Goal: Transaction & Acquisition: Download file/media

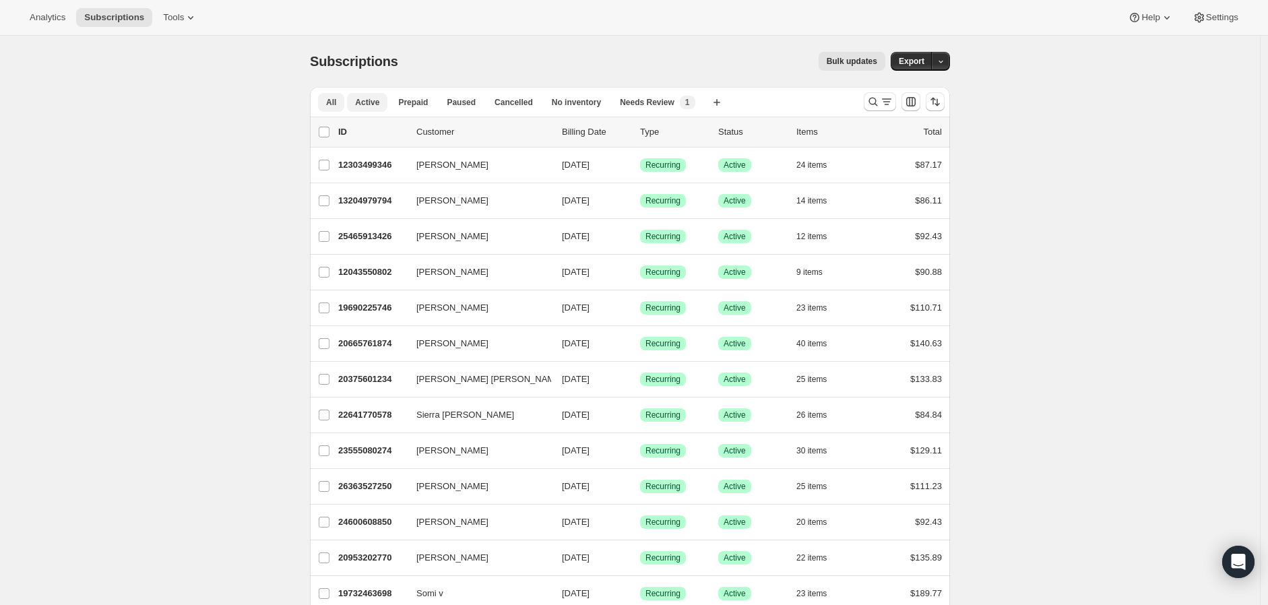
click at [368, 107] on span "Active" at bounding box center [367, 102] width 24 height 11
click at [888, 104] on icon "Search and filter results" at bounding box center [886, 101] width 13 height 13
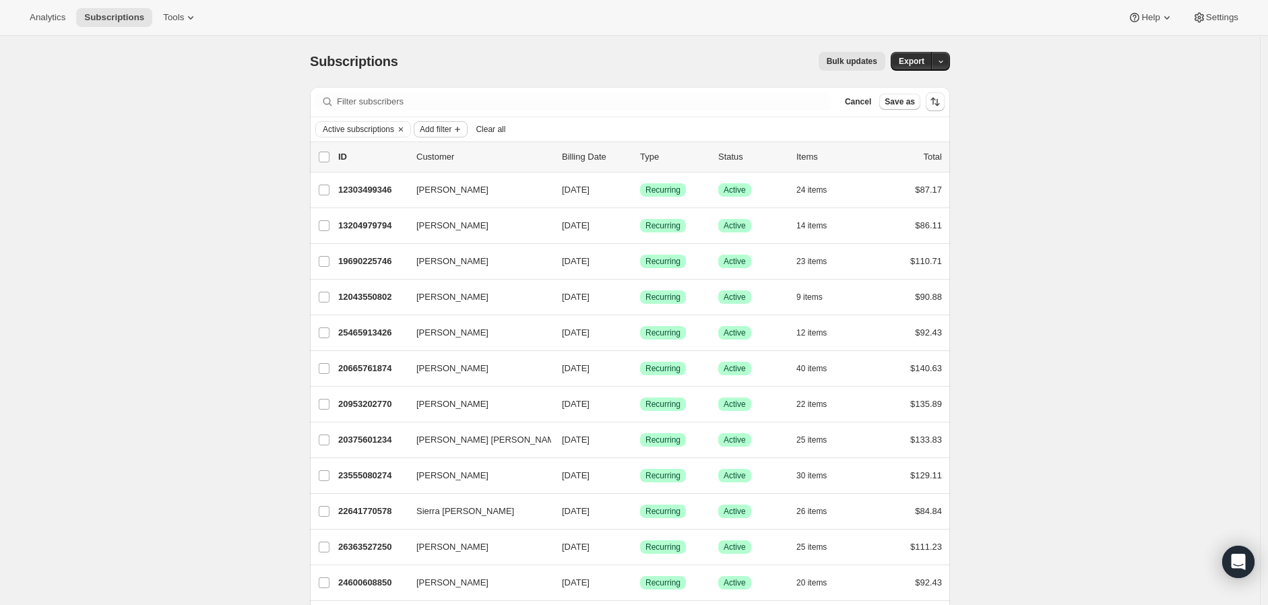
click at [443, 130] on span "Add filter" at bounding box center [436, 129] width 32 height 11
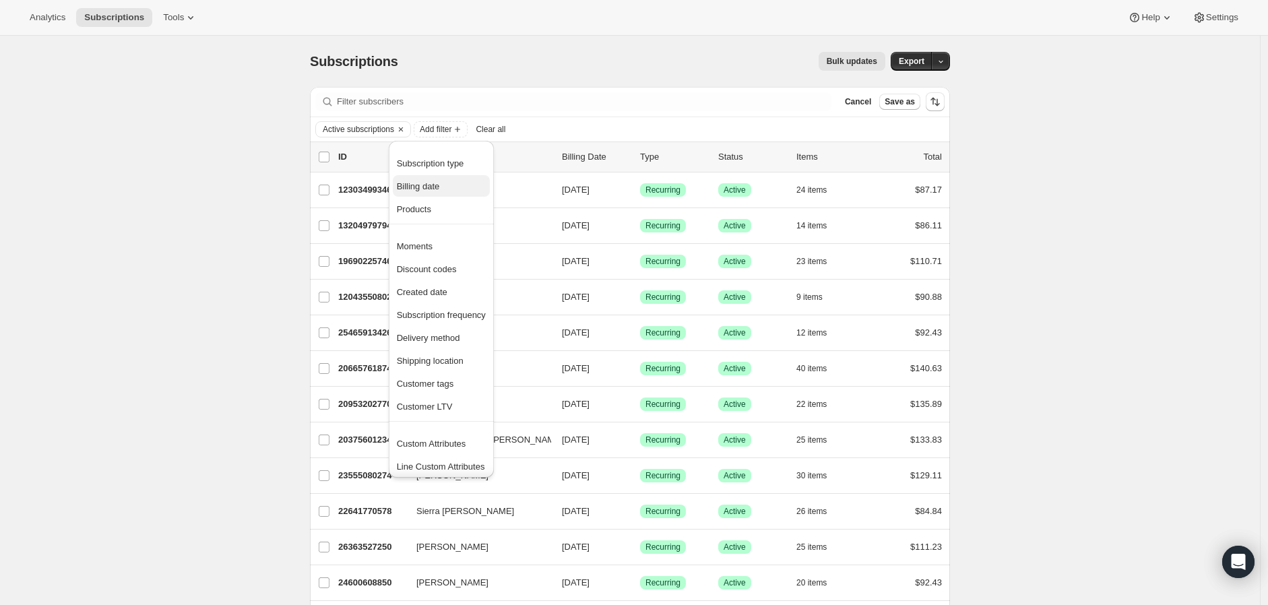
click at [439, 185] on span "Billing date" at bounding box center [418, 186] width 43 height 10
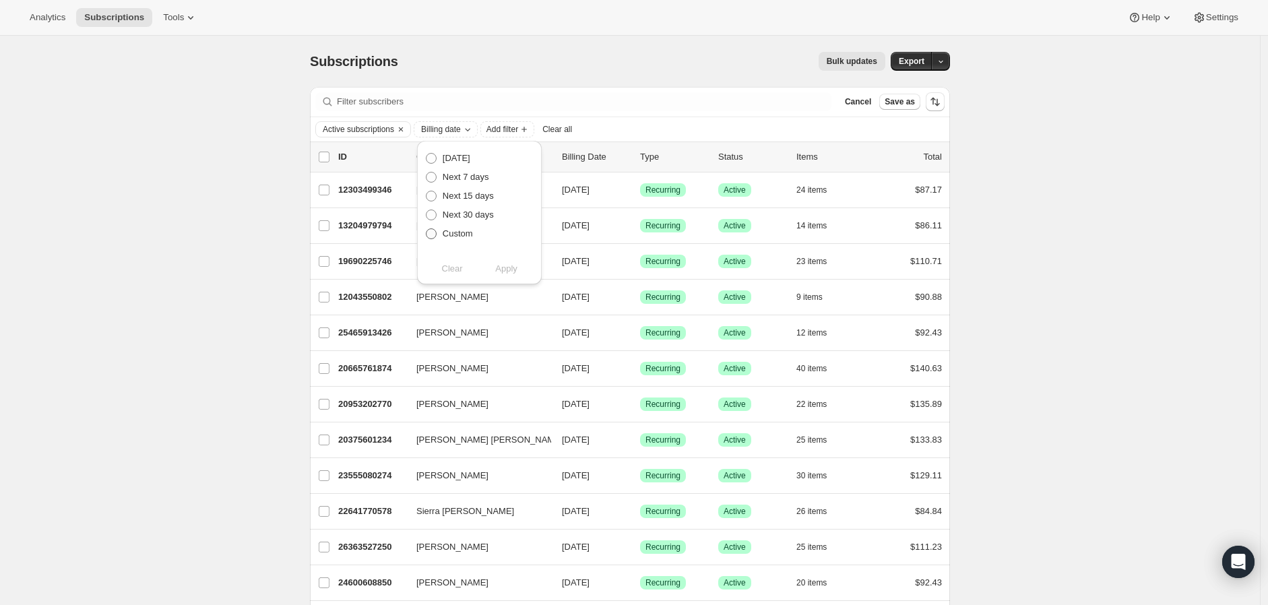
click at [453, 233] on span "Custom" at bounding box center [458, 233] width 30 height 10
click at [426, 229] on input "Custom" at bounding box center [426, 228] width 1 height 1
radio input "true"
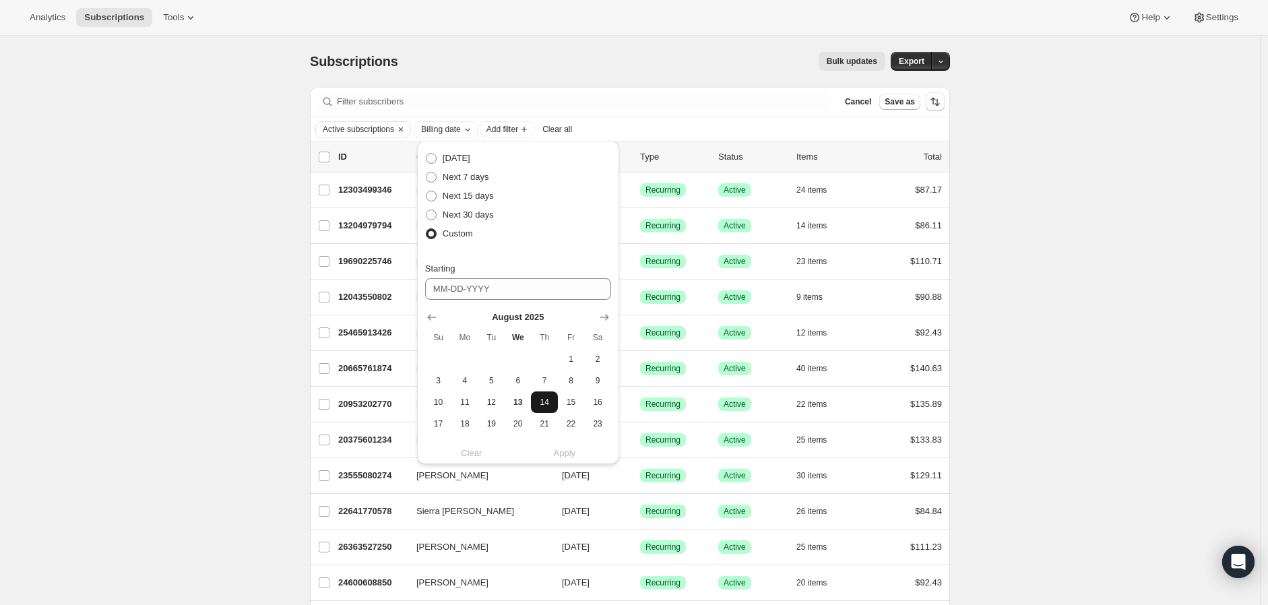
click at [546, 401] on span "14" at bounding box center [543, 402] width 15 height 11
type input "[DATE]"
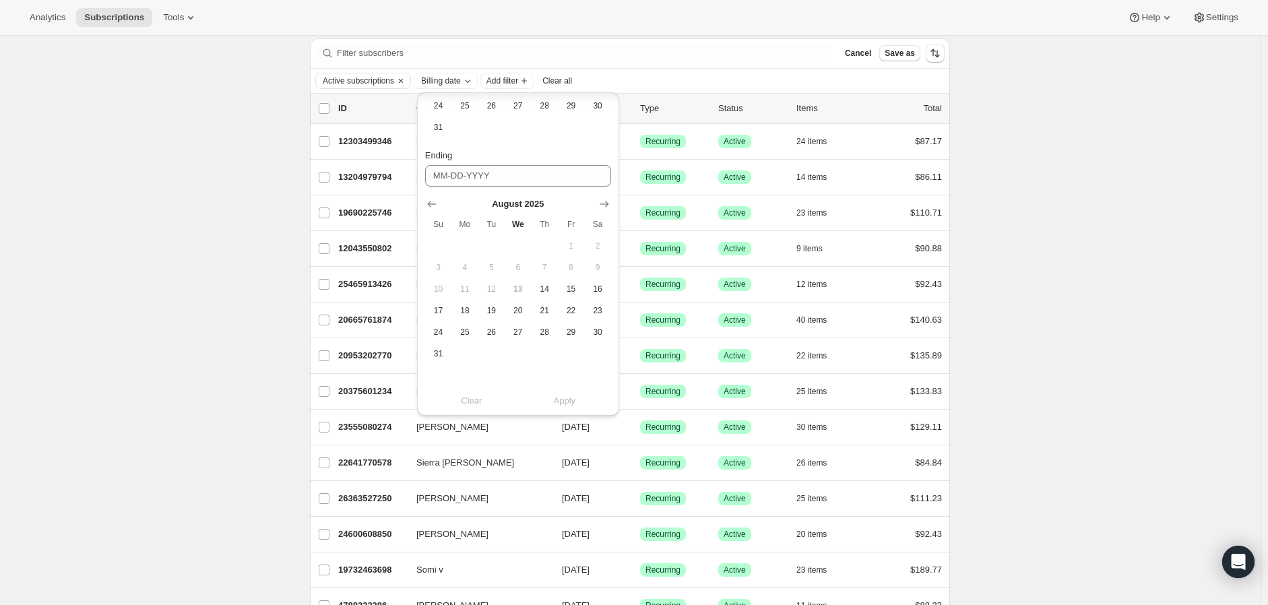
scroll to position [75, 0]
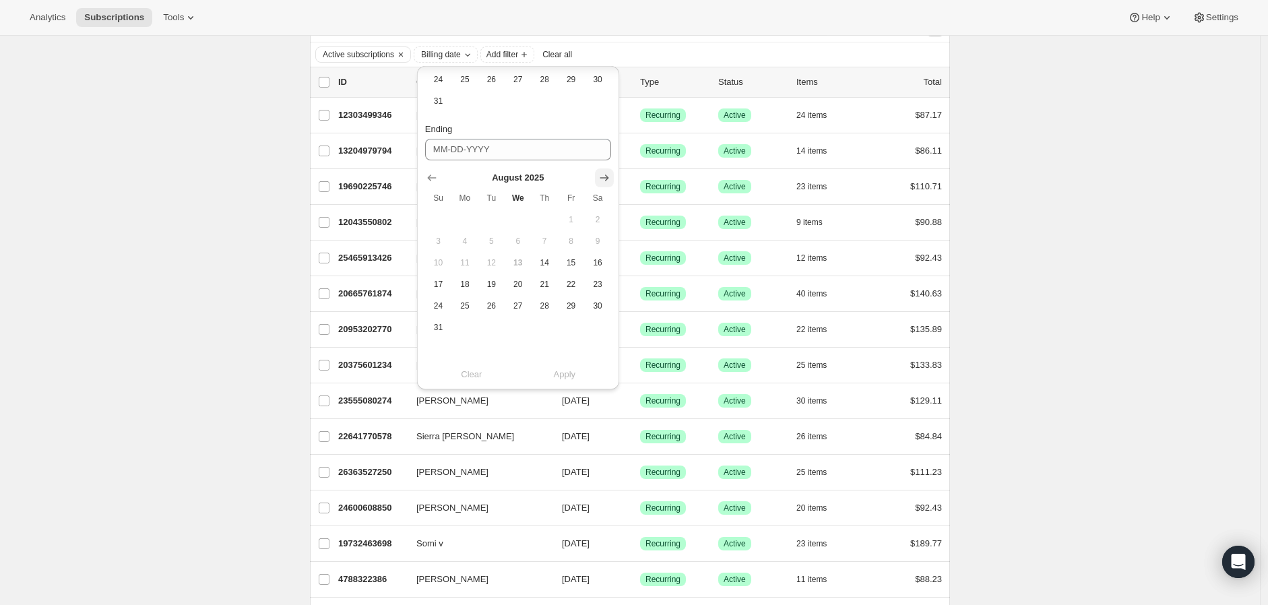
click at [602, 169] on button "Show next month, September 2025" at bounding box center [604, 177] width 19 height 19
click at [544, 303] on span "25" at bounding box center [543, 305] width 15 height 11
type input "[DATE]"
click at [566, 378] on span "Apply" at bounding box center [565, 374] width 22 height 13
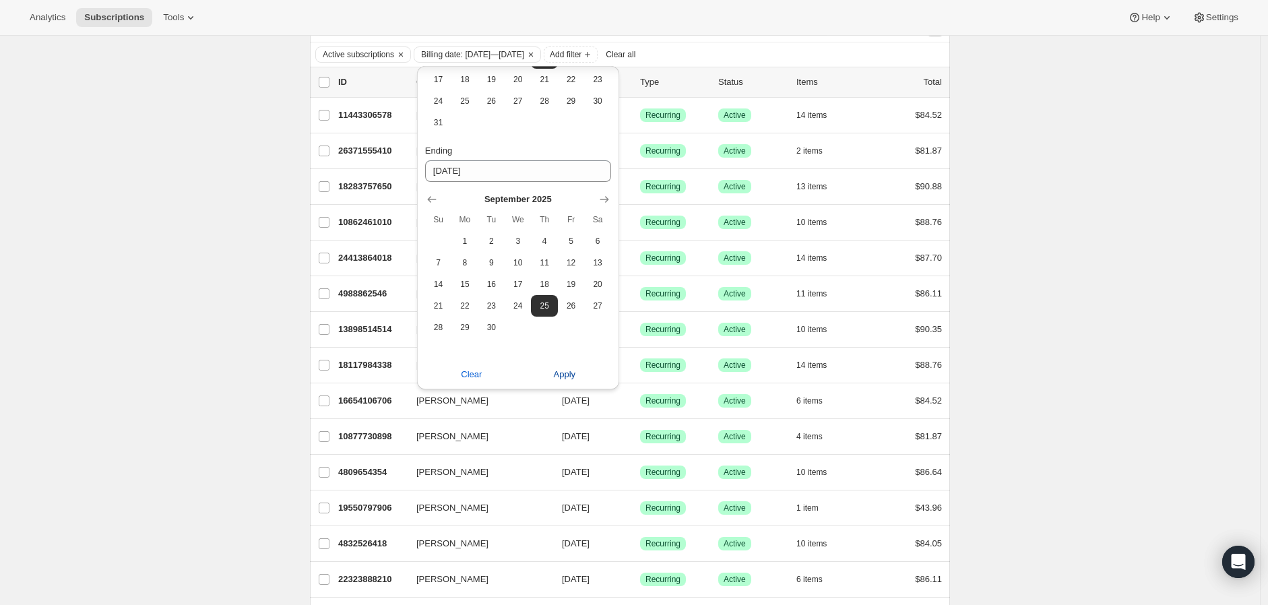
click at [564, 373] on span "Apply" at bounding box center [565, 374] width 22 height 13
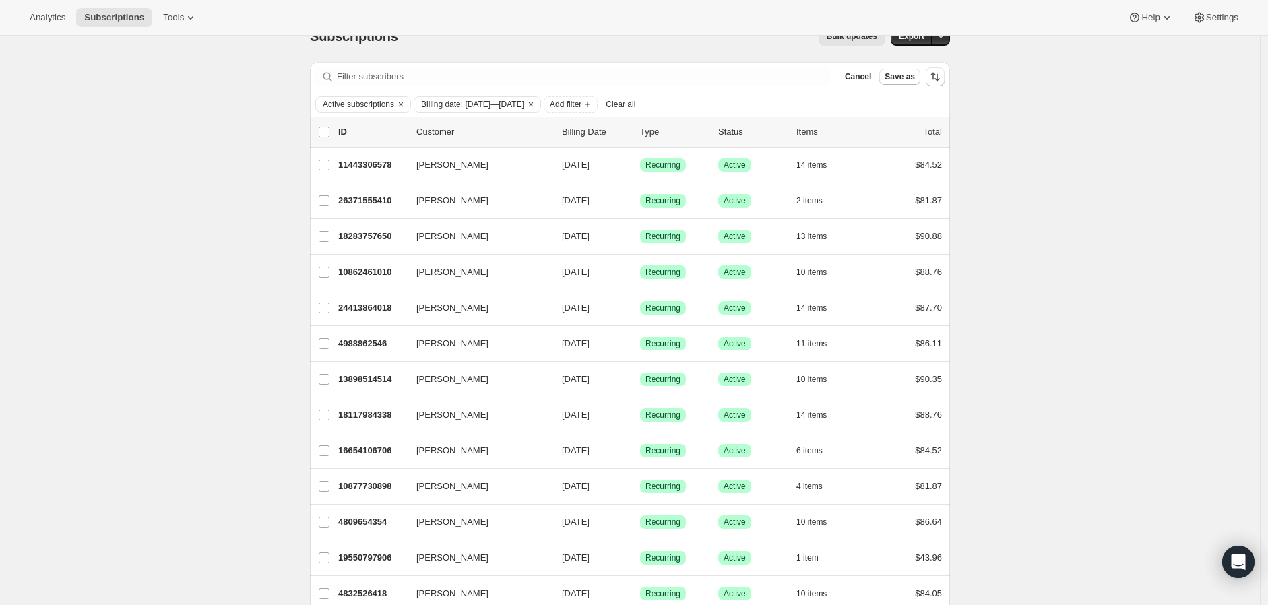
scroll to position [0, 0]
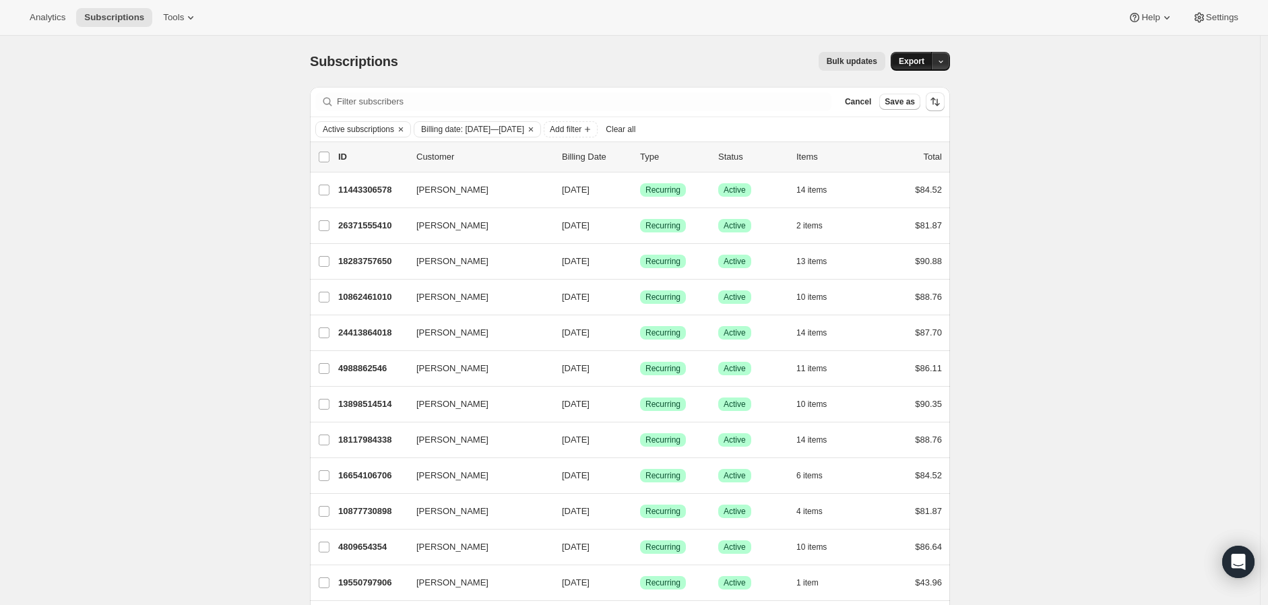
click at [924, 63] on span "Export" at bounding box center [912, 61] width 26 height 11
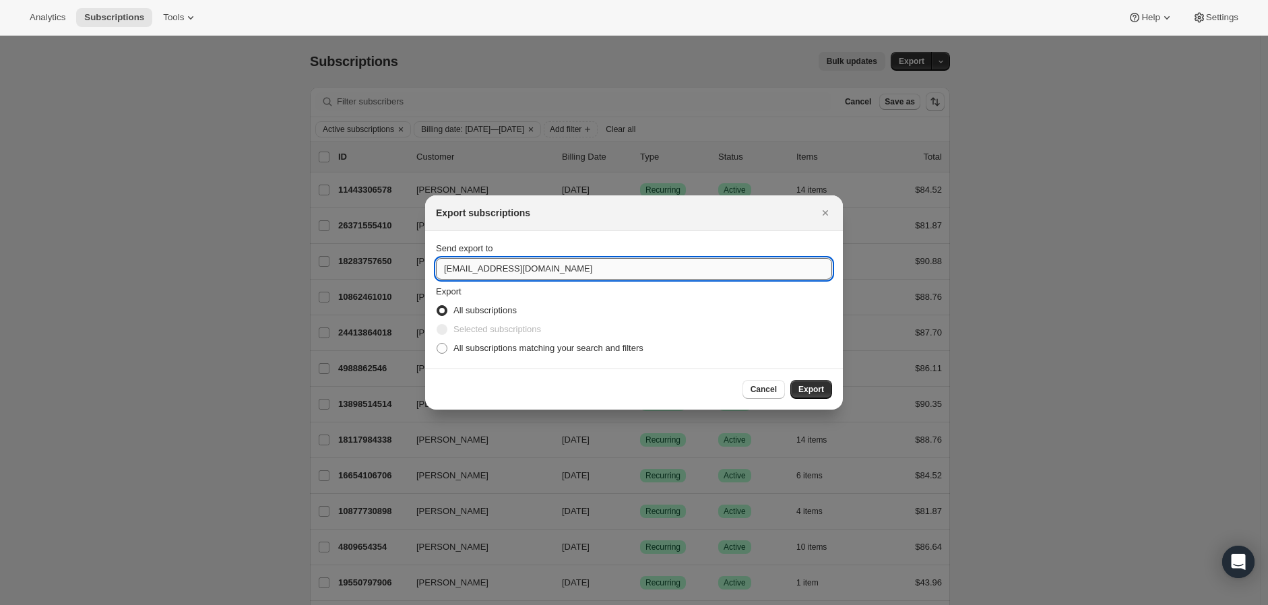
click at [449, 272] on input "[EMAIL_ADDRESS][DOMAIN_NAME]" at bounding box center [634, 269] width 396 height 22
click at [449, 271] on input "[EMAIL_ADDRESS][DOMAIN_NAME]" at bounding box center [634, 269] width 396 height 22
type input "[PERSON_NAME][EMAIL_ADDRESS][DOMAIN_NAME]"
click at [463, 351] on span "All subscriptions matching your search and filters" at bounding box center [548, 348] width 190 height 10
click at [437, 344] on input "All subscriptions matching your search and filters" at bounding box center [436, 343] width 1 height 1
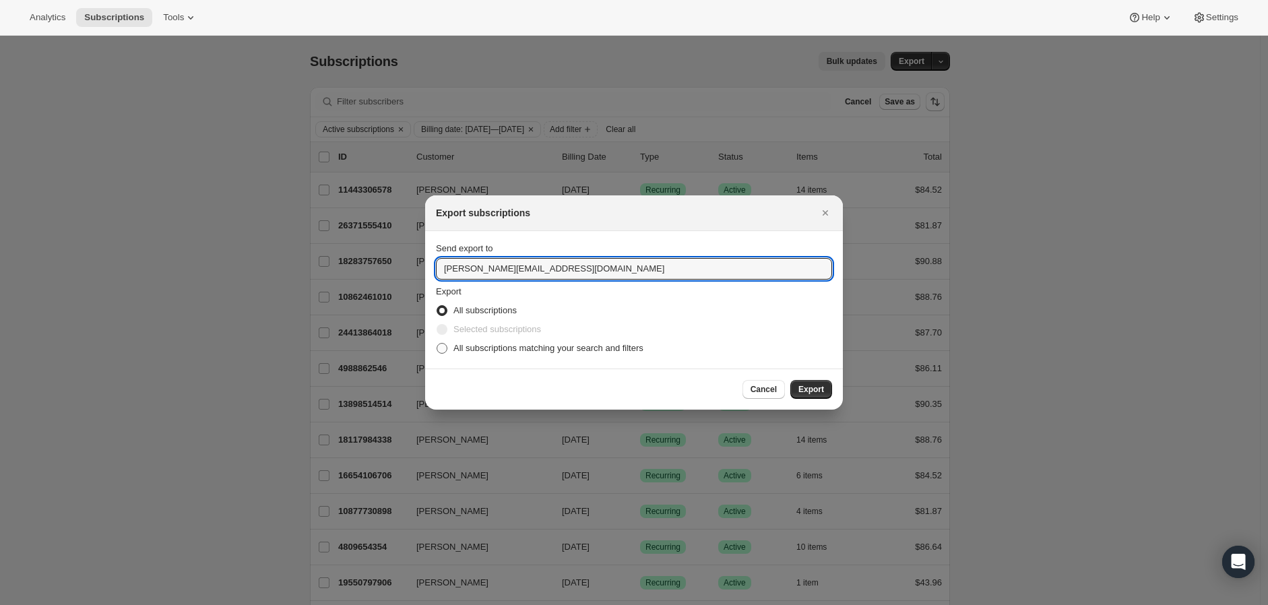
radio input "true"
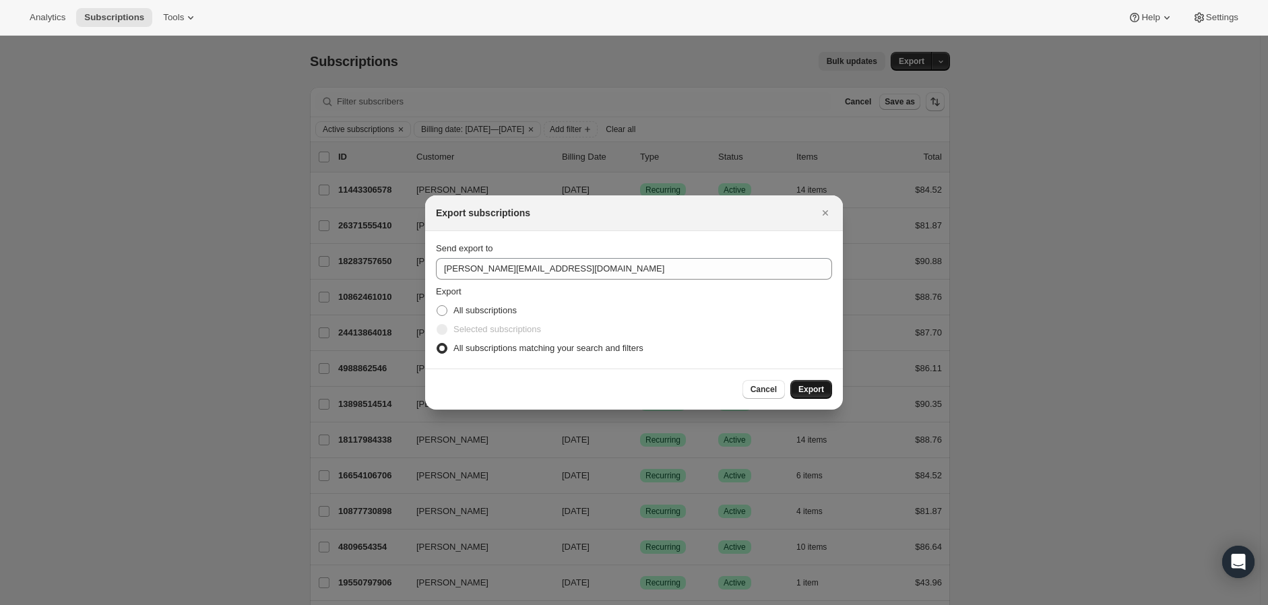
click at [831, 392] on button "Export" at bounding box center [811, 389] width 42 height 19
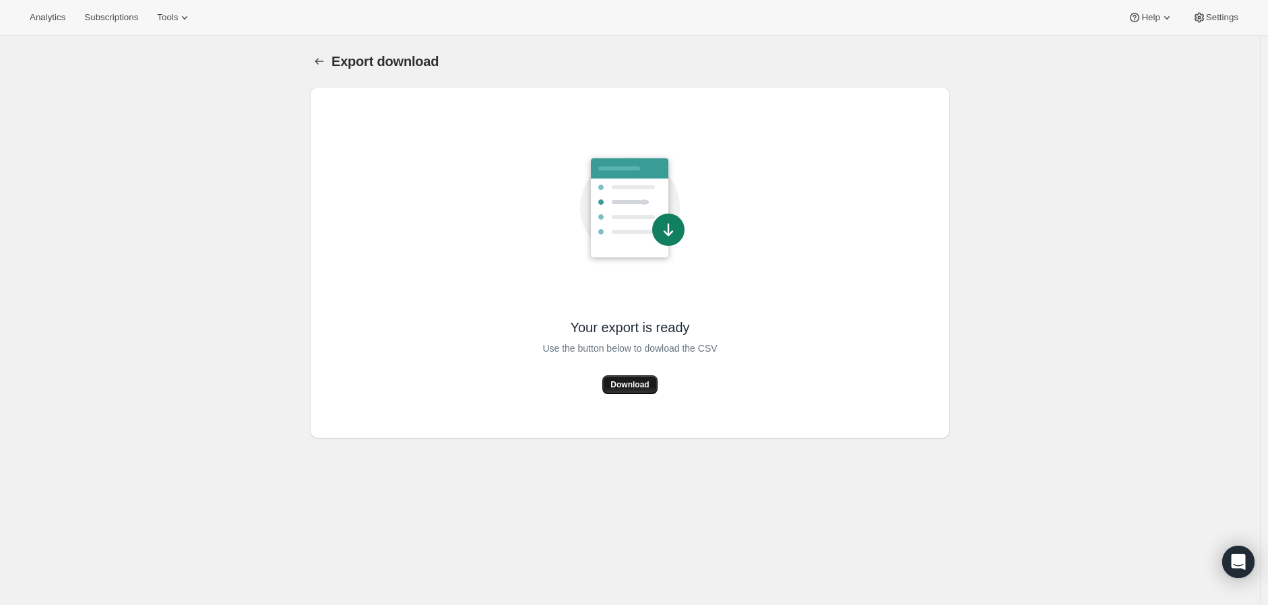
click at [634, 387] on span "Download" at bounding box center [629, 384] width 38 height 11
